Goal: Register for event/course

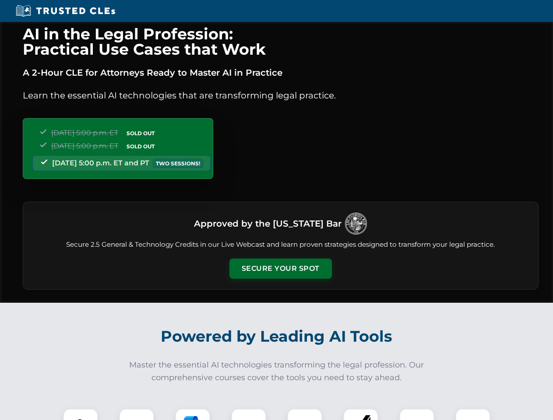
click at [280, 269] on button "Secure Your Spot" at bounding box center [280, 269] width 102 height 20
click at [81, 414] on img at bounding box center [80, 426] width 25 height 25
click at [137, 414] on div at bounding box center [136, 426] width 35 height 35
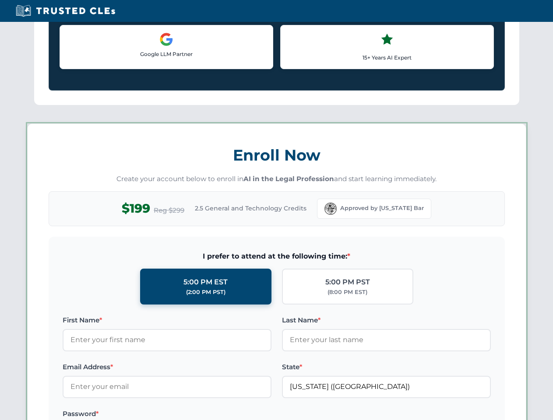
click at [249, 414] on label "Password *" at bounding box center [167, 414] width 209 height 11
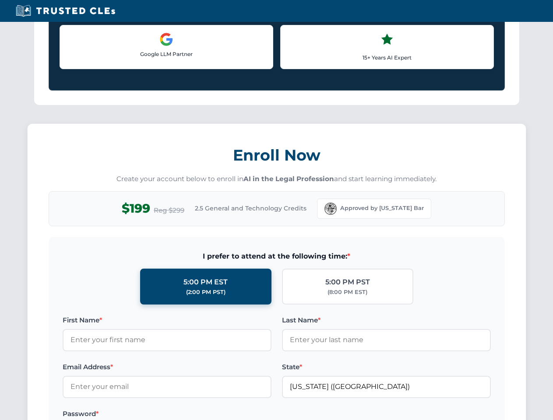
scroll to position [859, 0]
